Goal: Task Accomplishment & Management: Use online tool/utility

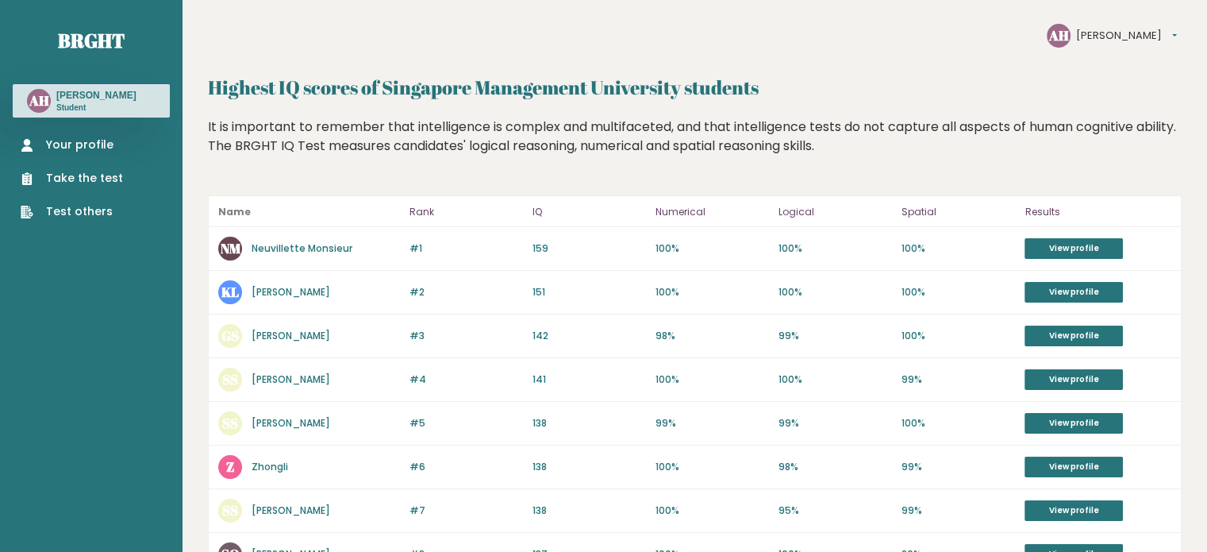
click at [1122, 39] on div "AH [PERSON_NAME] Settings Logout" at bounding box center [1114, 36] width 135 height 24
click at [1106, 36] on button "[PERSON_NAME]" at bounding box center [1126, 36] width 101 height 16
click at [1107, 72] on link "Logout" at bounding box center [1116, 74] width 78 height 16
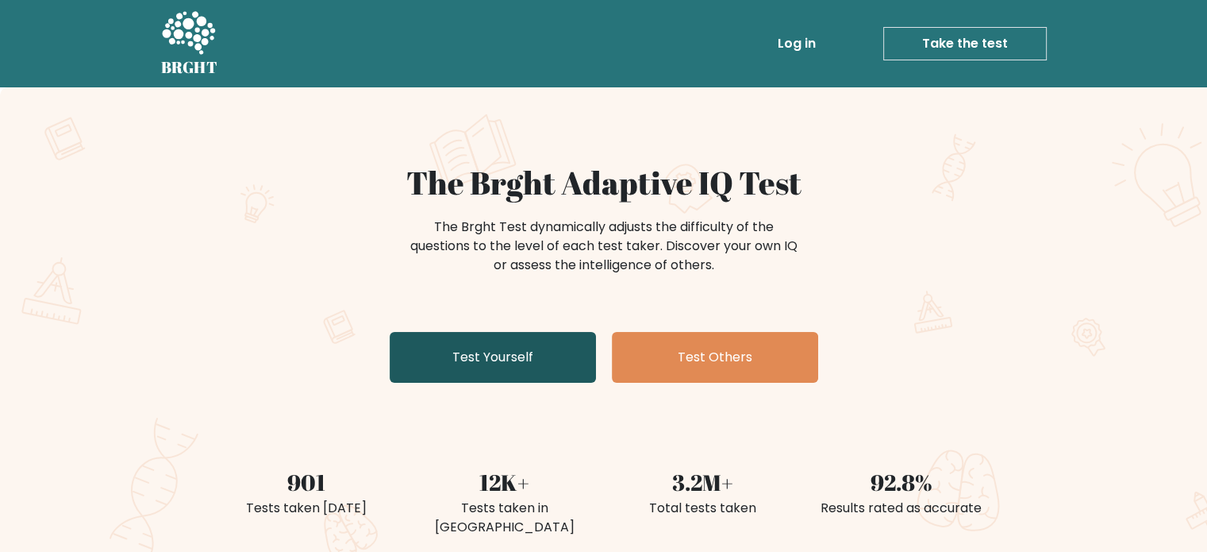
click at [501, 363] on link "Test Yourself" at bounding box center [493, 357] width 206 height 51
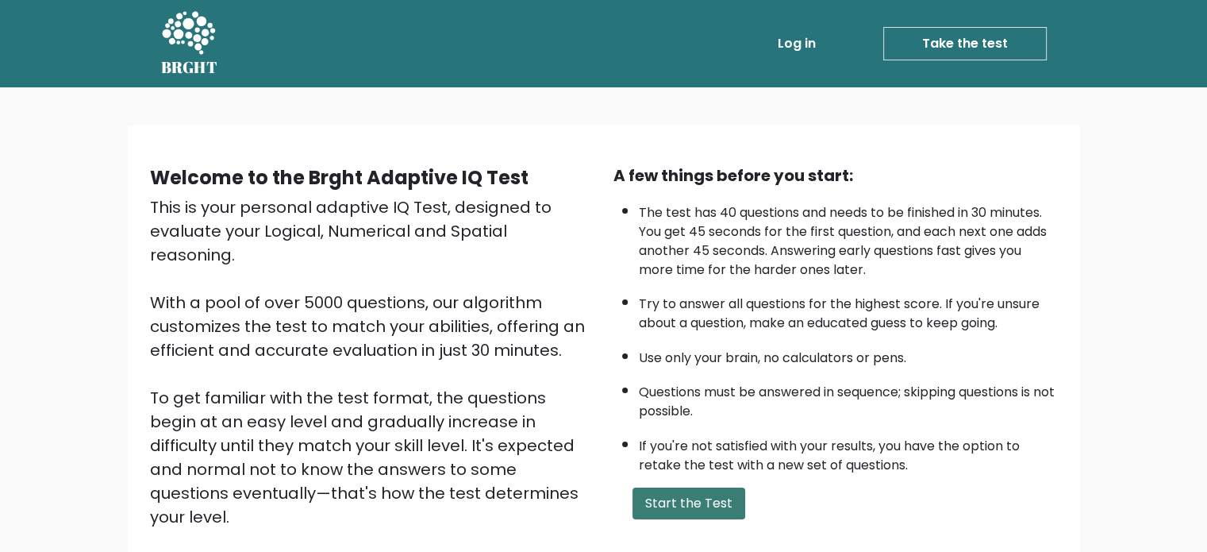
click at [693, 498] on button "Start the Test" at bounding box center [689, 503] width 113 height 32
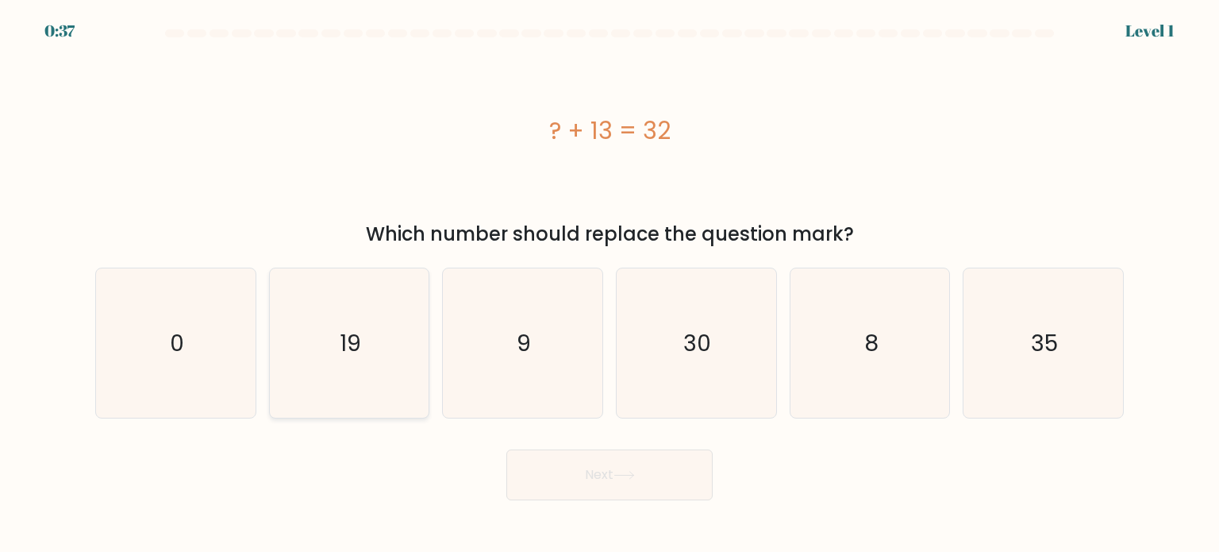
click at [379, 313] on icon "19" at bounding box center [349, 342] width 149 height 149
click at [610, 284] on input "b. 19" at bounding box center [610, 280] width 1 height 8
radio input "true"
click at [614, 469] on button "Next" at bounding box center [609, 474] width 206 height 51
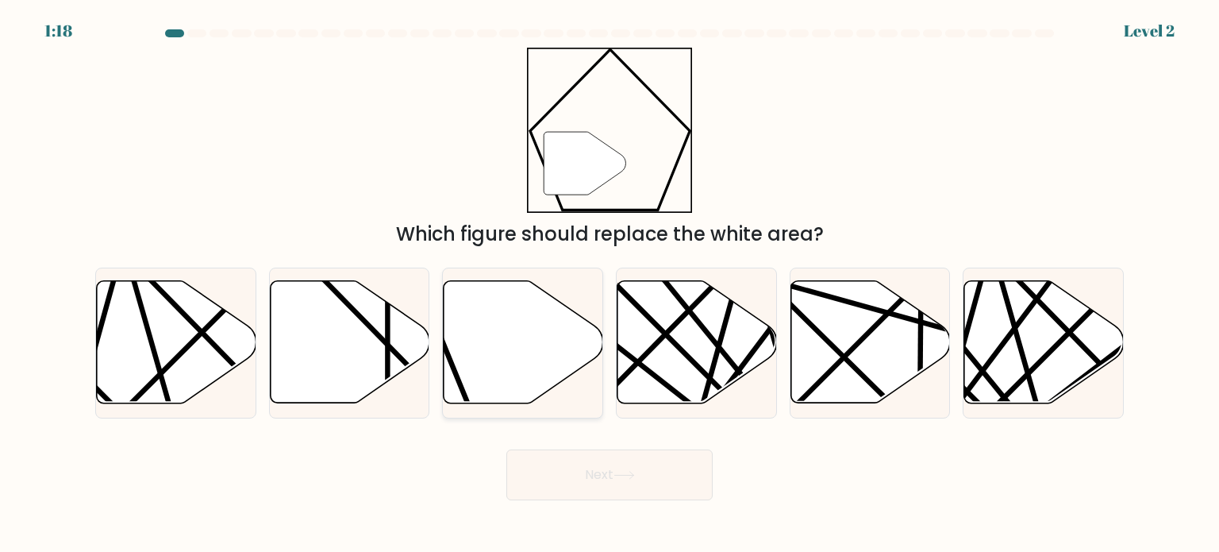
click at [549, 307] on icon at bounding box center [524, 342] width 160 height 122
click at [610, 284] on input "c." at bounding box center [610, 280] width 1 height 8
radio input "true"
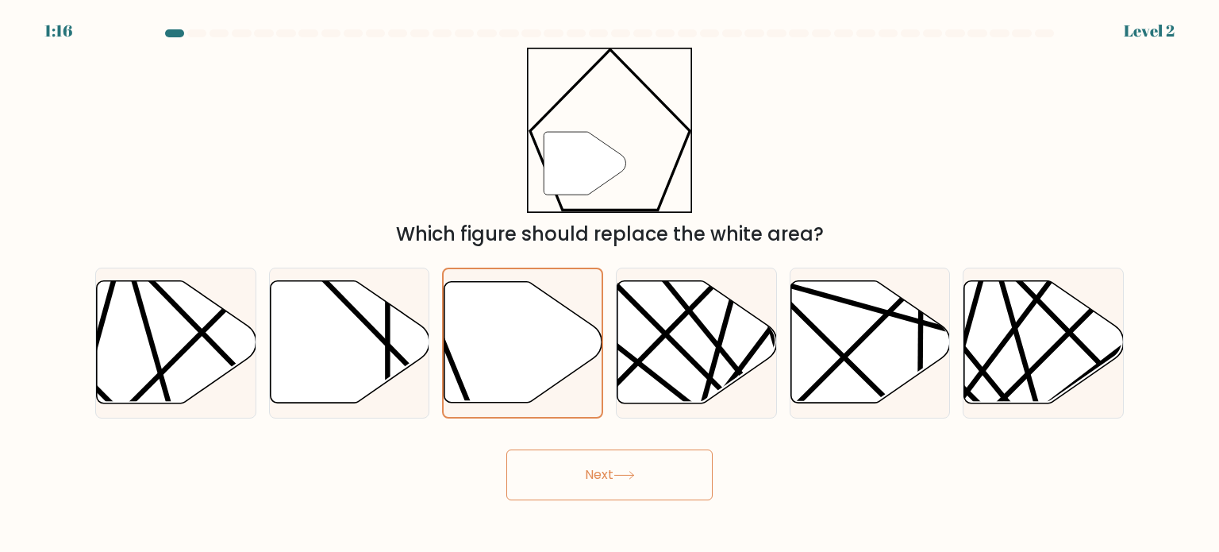
click at [635, 471] on icon at bounding box center [624, 475] width 21 height 9
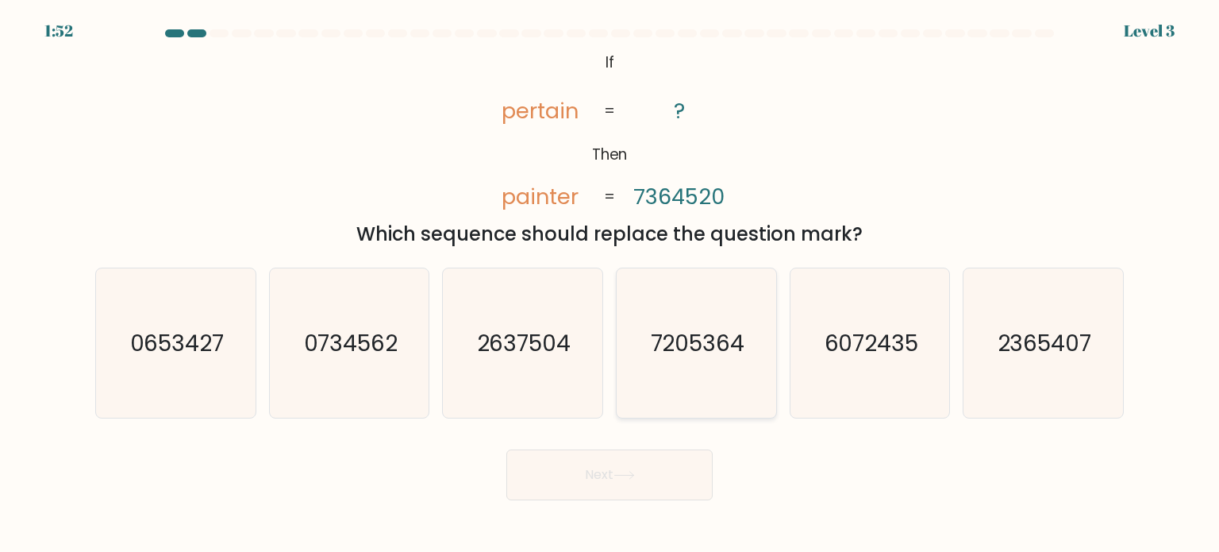
click at [717, 318] on icon "7205364" at bounding box center [695, 342] width 149 height 149
click at [610, 284] on input "d. 7205364" at bounding box center [610, 280] width 1 height 8
radio input "true"
click at [630, 460] on button "Next" at bounding box center [609, 474] width 206 height 51
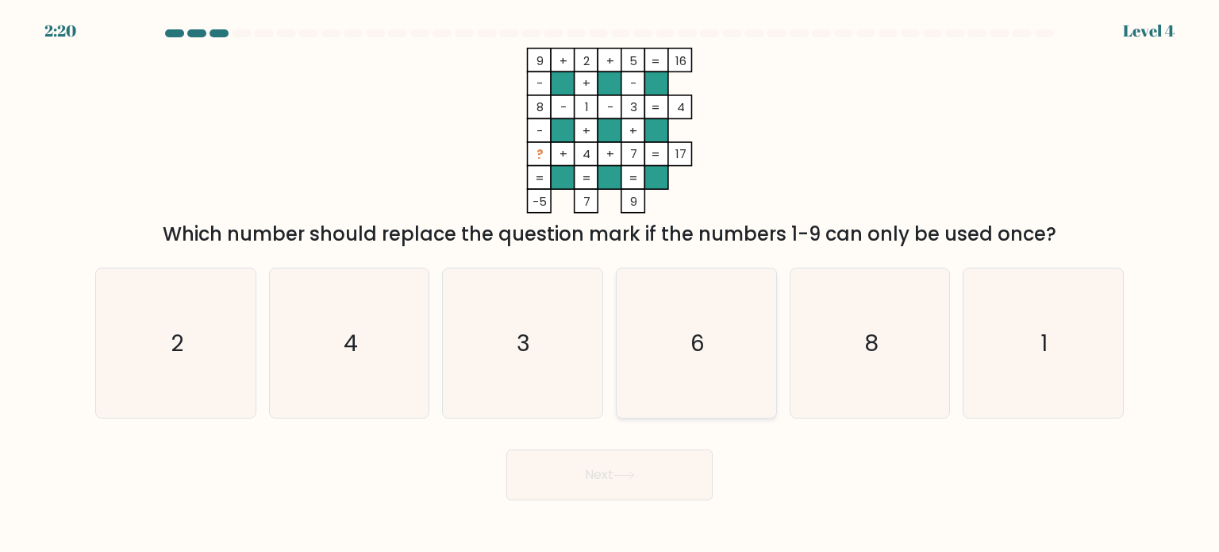
click at [660, 353] on icon "6" at bounding box center [695, 342] width 149 height 149
click at [610, 284] on input "d. 6" at bounding box center [610, 280] width 1 height 8
radio input "true"
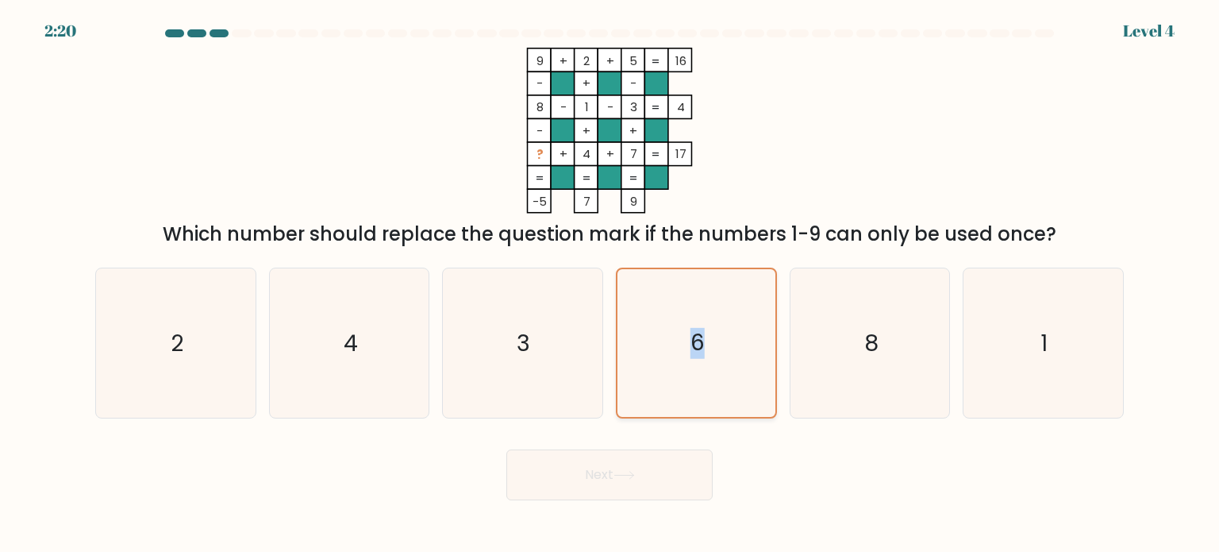
click at [660, 353] on icon "6" at bounding box center [696, 343] width 148 height 148
click at [610, 284] on input "d. 6" at bounding box center [610, 280] width 1 height 8
click at [648, 481] on button "Next" at bounding box center [609, 474] width 206 height 51
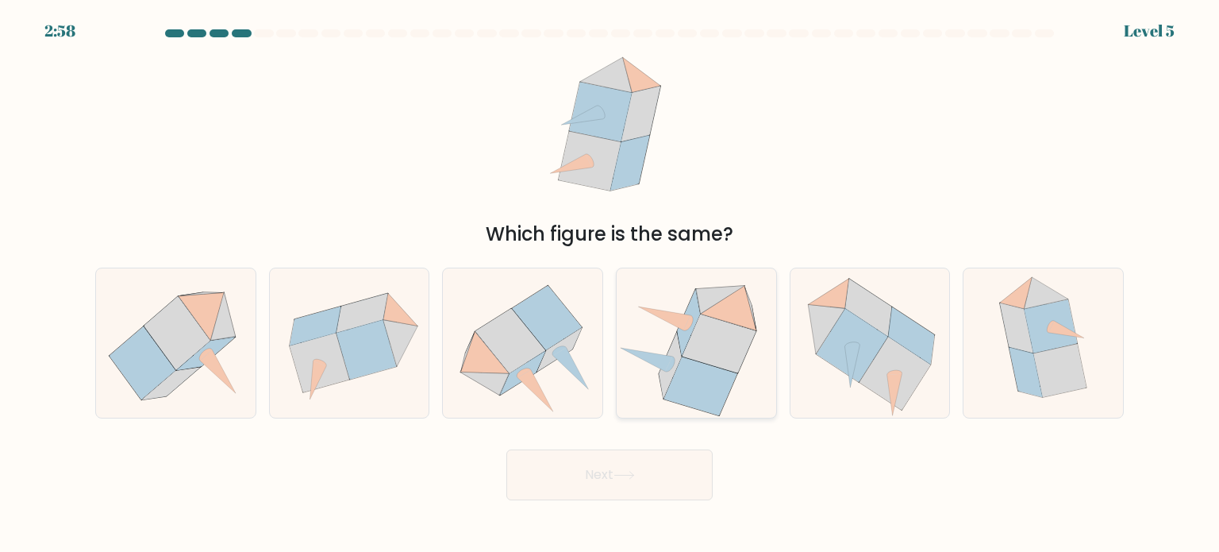
click at [726, 305] on icon at bounding box center [729, 307] width 56 height 45
click at [610, 284] on input "d." at bounding box center [610, 280] width 1 height 8
radio input "true"
click at [863, 377] on icon at bounding box center [852, 346] width 72 height 74
click at [610, 284] on input "e." at bounding box center [610, 280] width 1 height 8
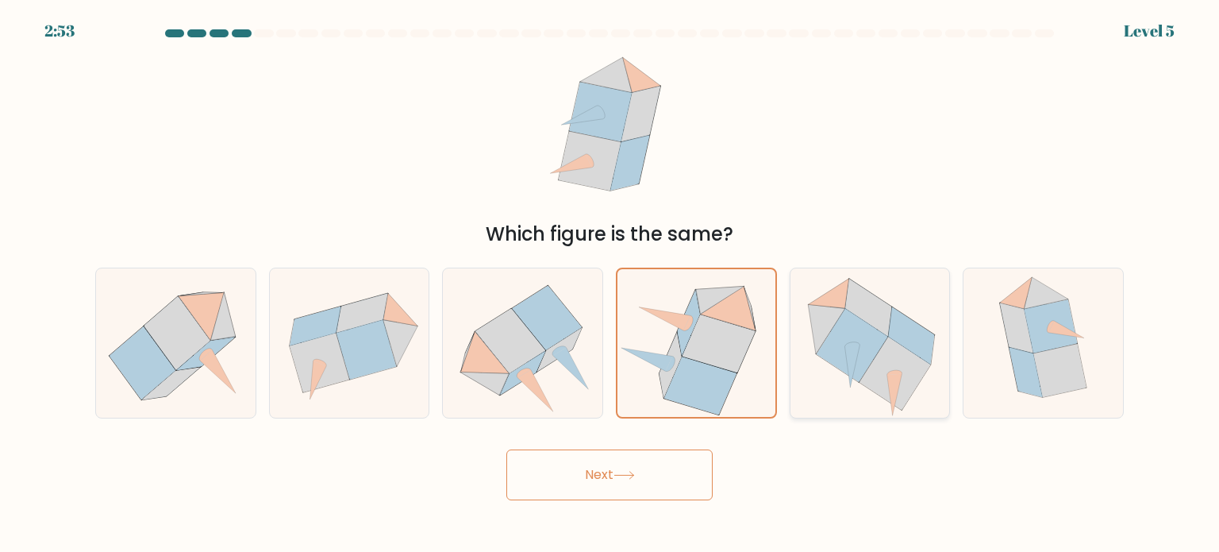
radio input "true"
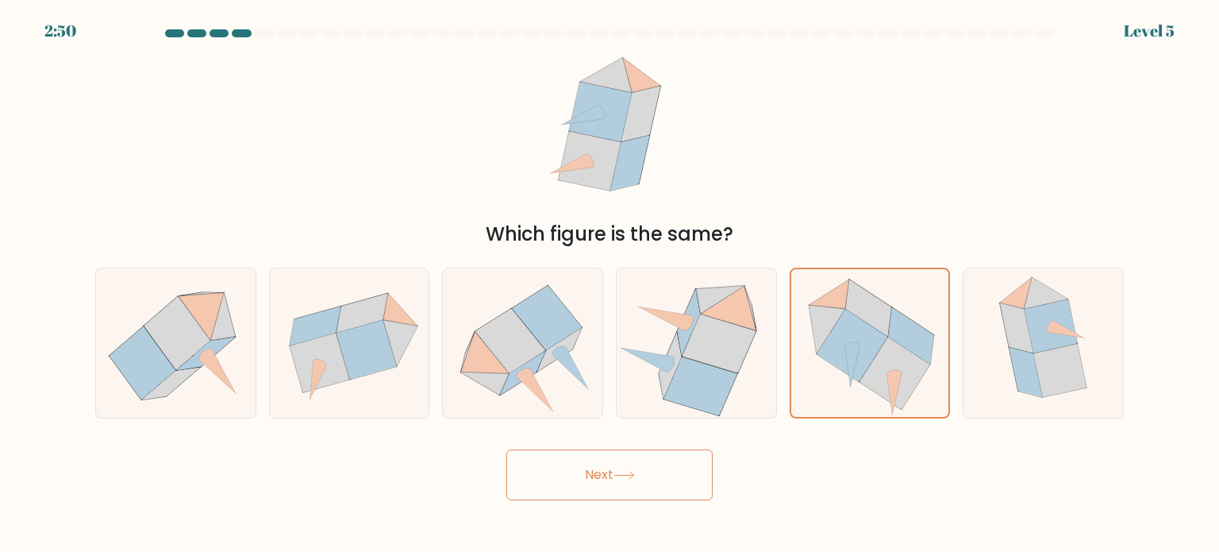
click at [660, 470] on button "Next" at bounding box center [609, 474] width 206 height 51
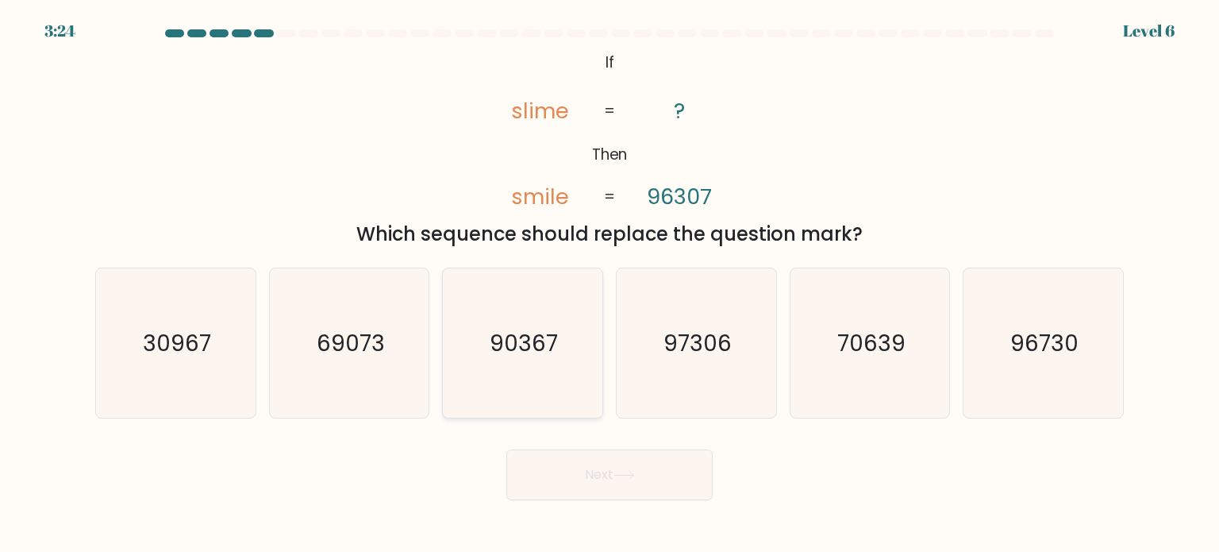
click at [471, 331] on icon "90367" at bounding box center [522, 342] width 149 height 149
click at [610, 284] on input "c. 90367" at bounding box center [610, 280] width 1 height 8
radio input "true"
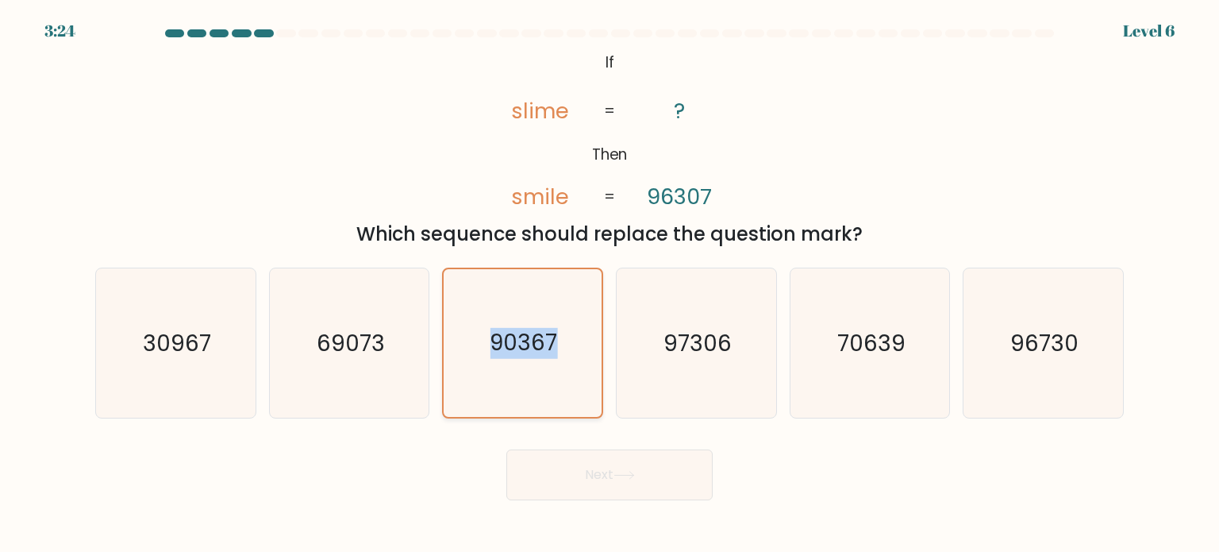
click at [471, 331] on icon "90367" at bounding box center [522, 343] width 148 height 148
click at [610, 284] on input "c. 90367" at bounding box center [610, 280] width 1 height 8
click at [613, 480] on button "Next" at bounding box center [609, 474] width 206 height 51
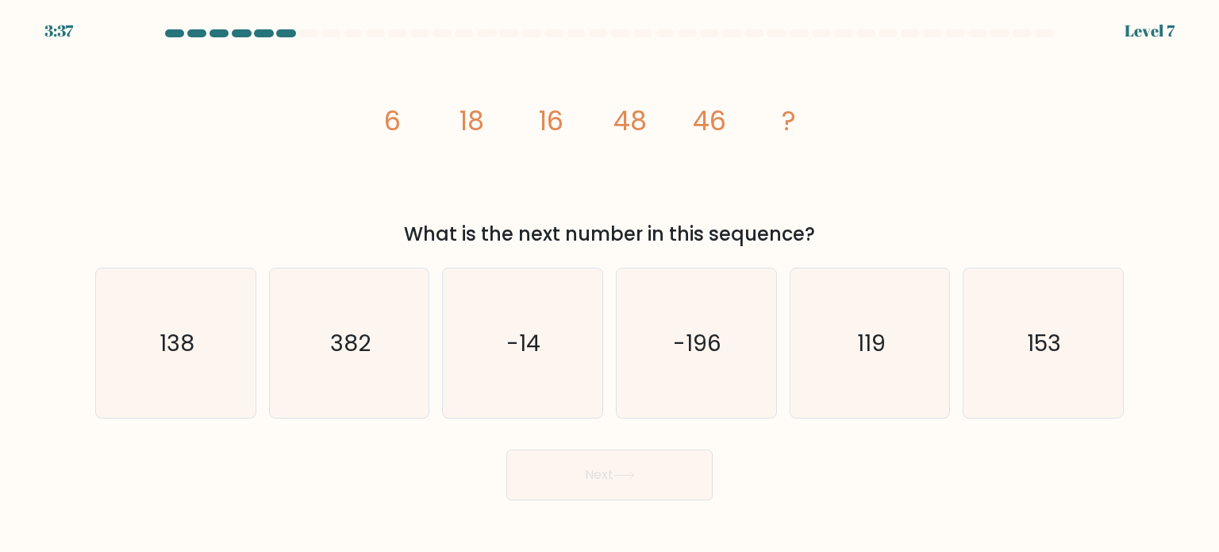
click at [393, 125] on tspan "6" at bounding box center [392, 120] width 17 height 37
drag, startPoint x: 376, startPoint y: 121, endPoint x: 803, endPoint y: 144, distance: 427.7
click at [803, 144] on icon "image/svg+xml 6 18 16 48 46 ?" at bounding box center [609, 131] width 476 height 166
click at [941, 139] on div "image/svg+xml 6 18 16 48 46 ? What is the next number in this sequence?" at bounding box center [610, 148] width 1048 height 201
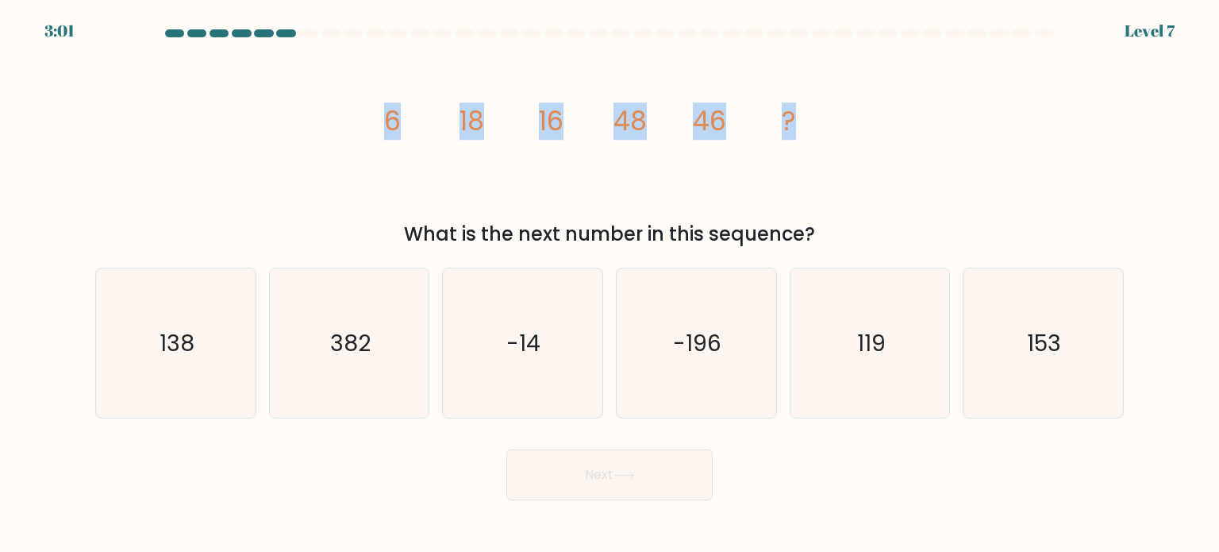
drag, startPoint x: 822, startPoint y: 83, endPoint x: 759, endPoint y: 64, distance: 66.3
click at [822, 82] on icon "image/svg+xml 6 18 16 48 46 ?" at bounding box center [609, 131] width 476 height 166
click at [724, 247] on div "What is the next number in this sequence?" at bounding box center [610, 234] width 1010 height 29
click at [882, 348] on text "119" at bounding box center [871, 342] width 29 height 32
click at [610, 284] on input "e. 119" at bounding box center [610, 280] width 1 height 8
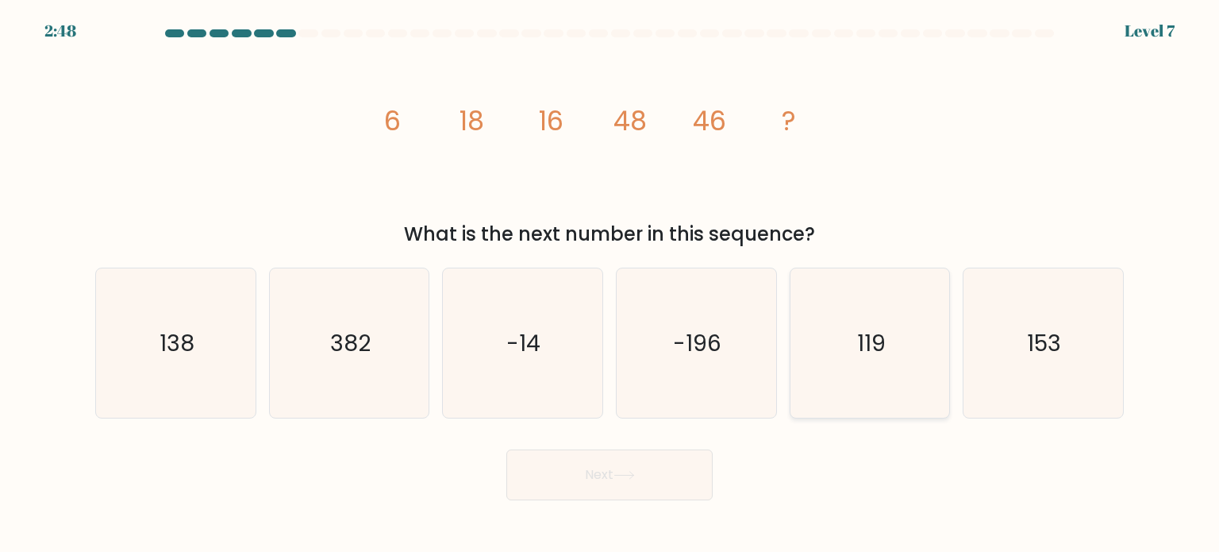
radio input "true"
click at [156, 343] on icon "138" at bounding box center [175, 342] width 149 height 149
click at [610, 284] on input "a. 138" at bounding box center [610, 280] width 1 height 8
radio input "true"
click at [631, 475] on icon at bounding box center [624, 475] width 21 height 9
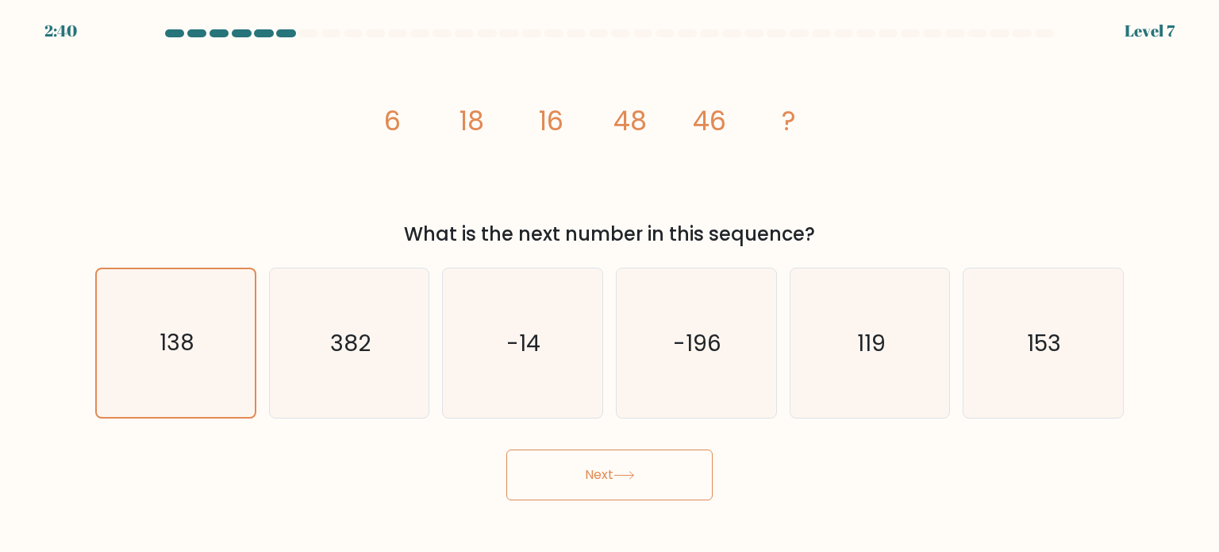
click at [631, 475] on icon at bounding box center [624, 475] width 21 height 9
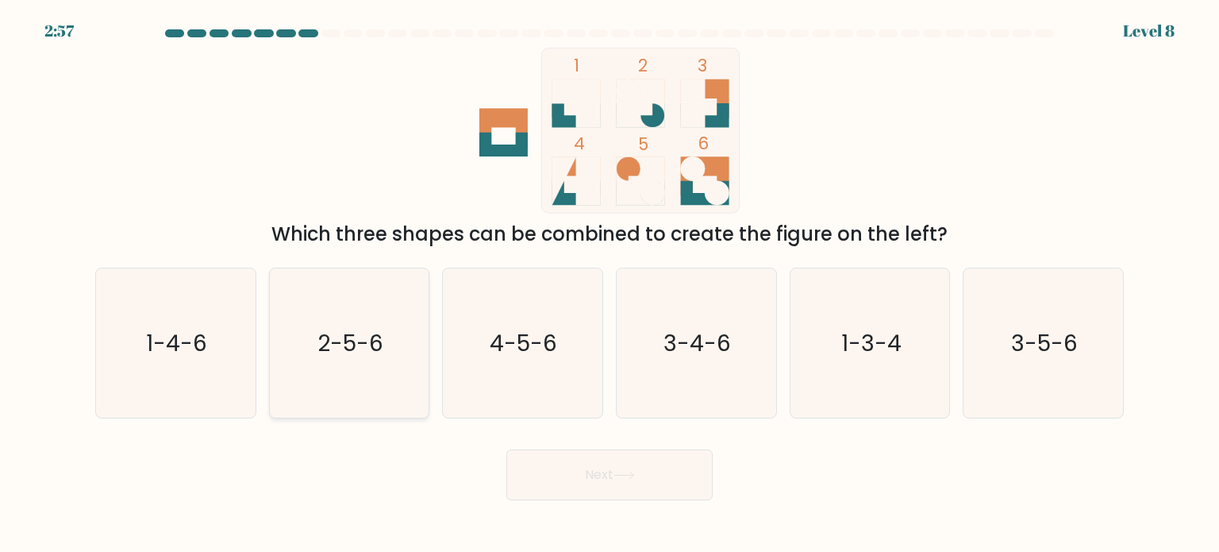
click at [333, 344] on text "2-5-6" at bounding box center [350, 342] width 66 height 32
click at [610, 284] on input "b. 2-5-6" at bounding box center [610, 280] width 1 height 8
radio input "true"
click at [660, 476] on button "Next" at bounding box center [609, 474] width 206 height 51
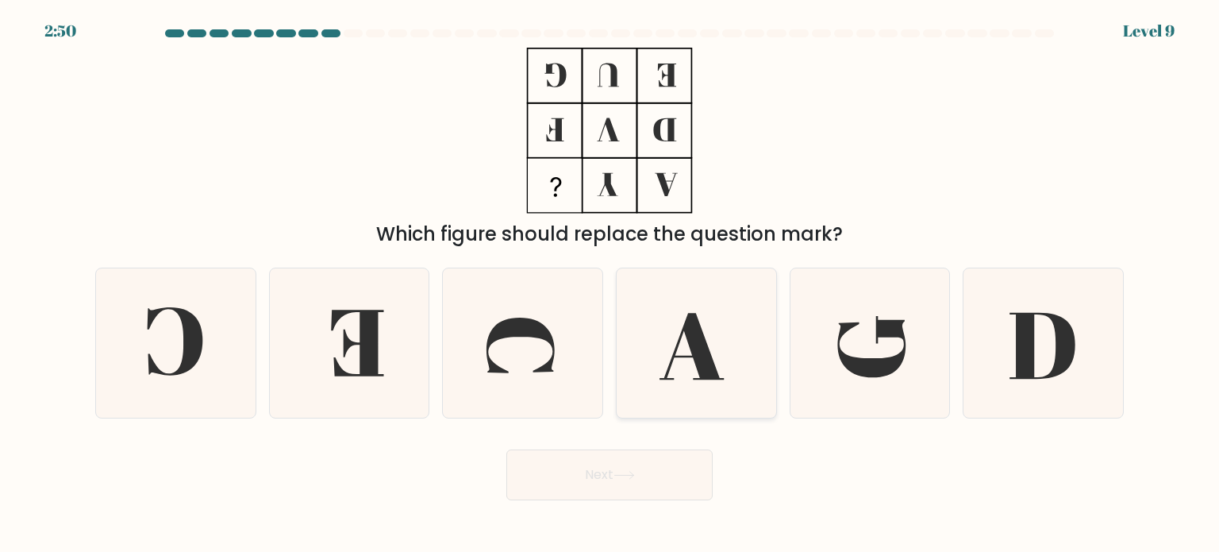
click at [733, 383] on icon at bounding box center [695, 342] width 149 height 149
click at [610, 284] on input "d." at bounding box center [610, 280] width 1 height 8
radio input "true"
click at [628, 473] on icon at bounding box center [624, 475] width 21 height 9
